Goal: Task Accomplishment & Management: Use online tool/utility

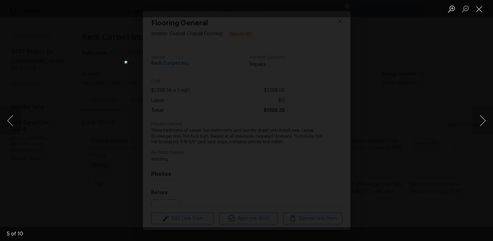
scroll to position [71, 0]
click at [480, 12] on button "Close lightbox" at bounding box center [479, 9] width 14 height 12
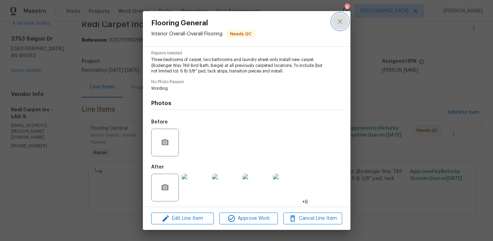
click at [340, 22] on icon "close" at bounding box center [340, 21] width 8 height 8
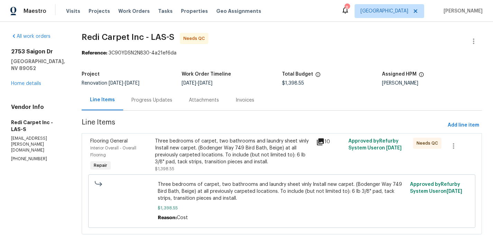
scroll to position [0, 0]
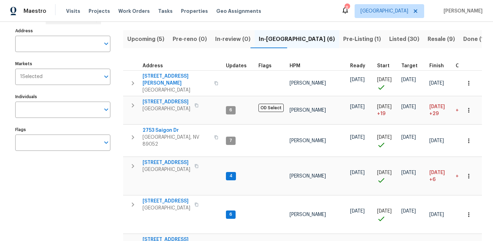
scroll to position [43, 0]
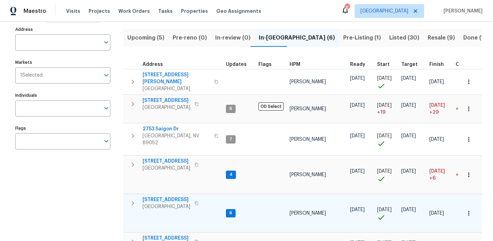
click at [134, 199] on icon "button" at bounding box center [133, 203] width 8 height 8
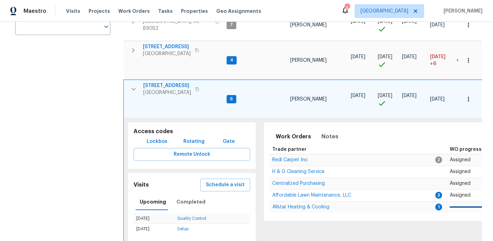
scroll to position [0, 0]
click at [156, 82] on span "[STREET_ADDRESS]" at bounding box center [167, 85] width 48 height 7
click at [324, 132] on span "Notes" at bounding box center [330, 137] width 17 height 10
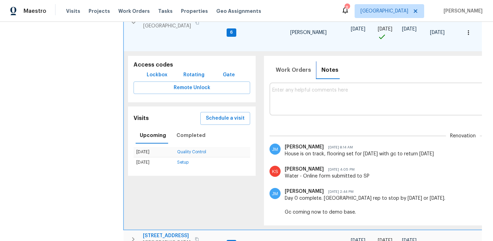
scroll to position [229, 0]
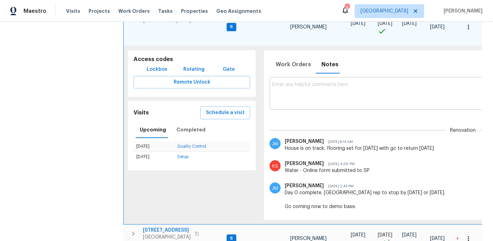
click at [296, 82] on textarea at bounding box center [462, 93] width 381 height 23
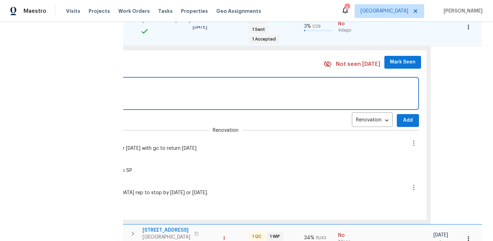
scroll to position [0, 237]
type textarea "Flooring quote updated"
click at [397, 114] on button "Add" at bounding box center [408, 120] width 22 height 13
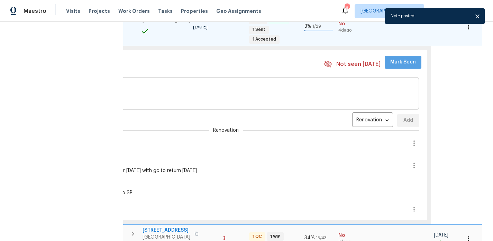
click at [393, 58] on span "Mark Seen" at bounding box center [403, 62] width 26 height 9
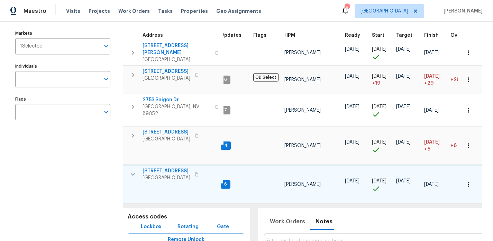
scroll to position [60, 0]
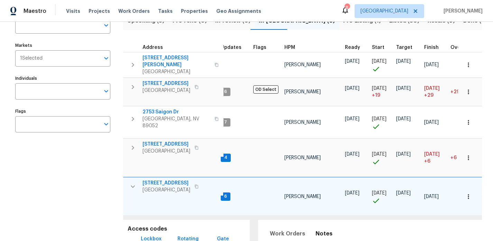
click at [130, 182] on icon "button" at bounding box center [133, 186] width 8 height 8
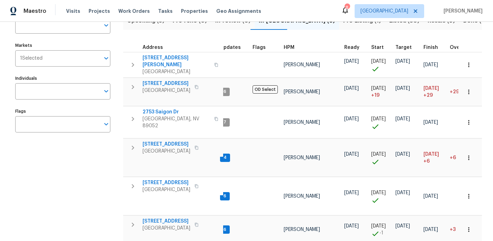
click at [130, 182] on icon "button" at bounding box center [133, 186] width 8 height 8
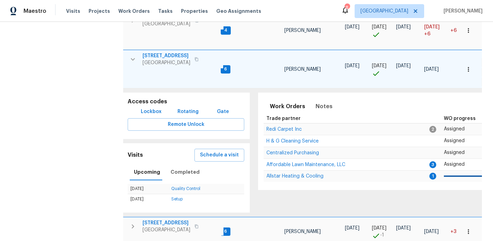
scroll to position [188, 0]
click at [288, 138] on span "H & G Cleaning Service" at bounding box center [293, 140] width 52 height 5
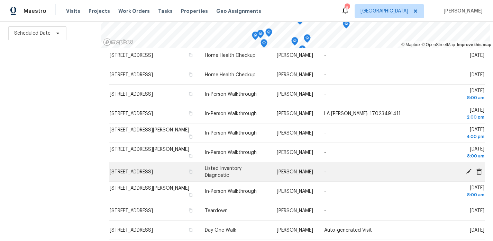
scroll to position [144, 0]
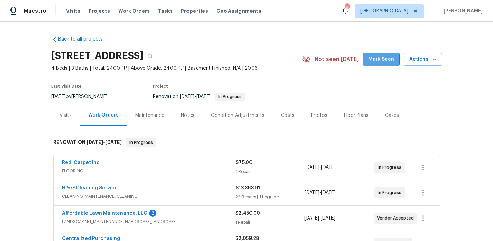
click at [380, 59] on span "Mark Seen" at bounding box center [382, 59] width 26 height 9
click at [84, 161] on link "Redi Carpet Inc" at bounding box center [81, 162] width 38 height 5
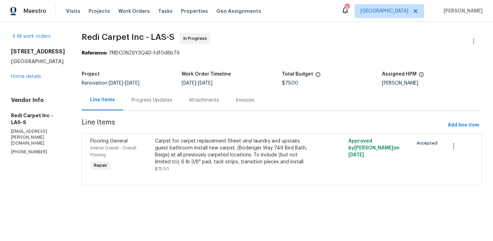
click at [255, 136] on div "Carpet for carpet replacement Sheet vinyl laundry and upstairs guest bathroom I…" at bounding box center [233, 154] width 161 height 39
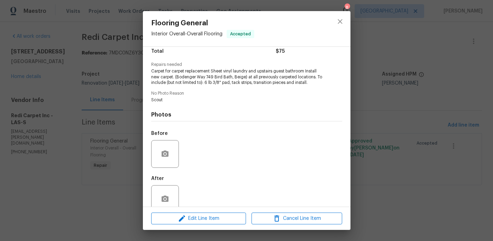
scroll to position [60, 0]
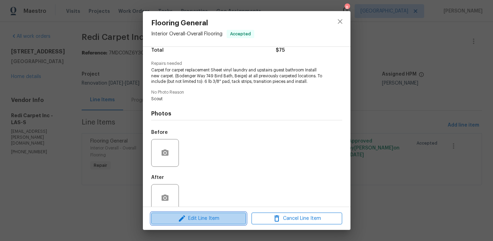
click at [204, 220] on span "Edit Line Item" at bounding box center [198, 218] width 91 height 9
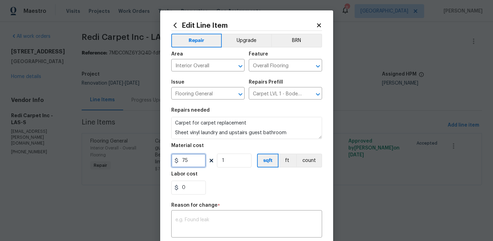
drag, startPoint x: 197, startPoint y: 161, endPoint x: 154, endPoint y: 154, distance: 43.4
click at [154, 154] on div "Edit Line Item Repair Upgrade BRN Area Interior Overall ​ Feature Overall Floor…" at bounding box center [246, 120] width 493 height 241
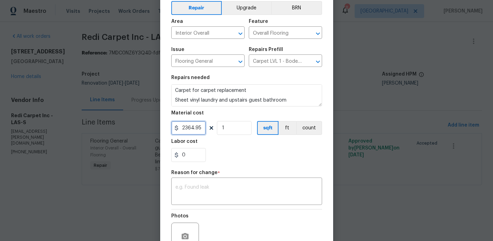
scroll to position [45, 0]
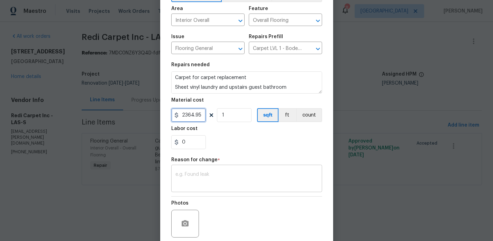
type input "2364.95"
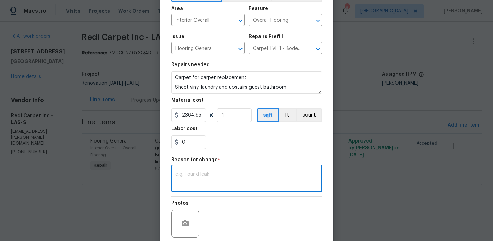
click at [216, 182] on textarea at bounding box center [246, 179] width 143 height 15
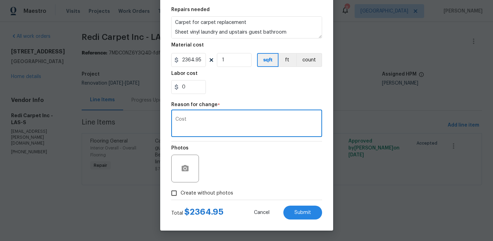
scroll to position [100, 0]
type textarea "Cost"
click at [294, 213] on button "Submit" at bounding box center [302, 212] width 39 height 14
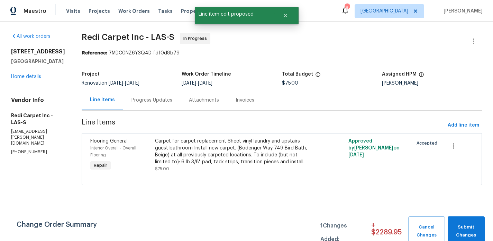
scroll to position [0, 0]
click at [467, 229] on span "Submit Changes" at bounding box center [466, 231] width 30 height 16
